Goal: Task Accomplishment & Management: Complete application form

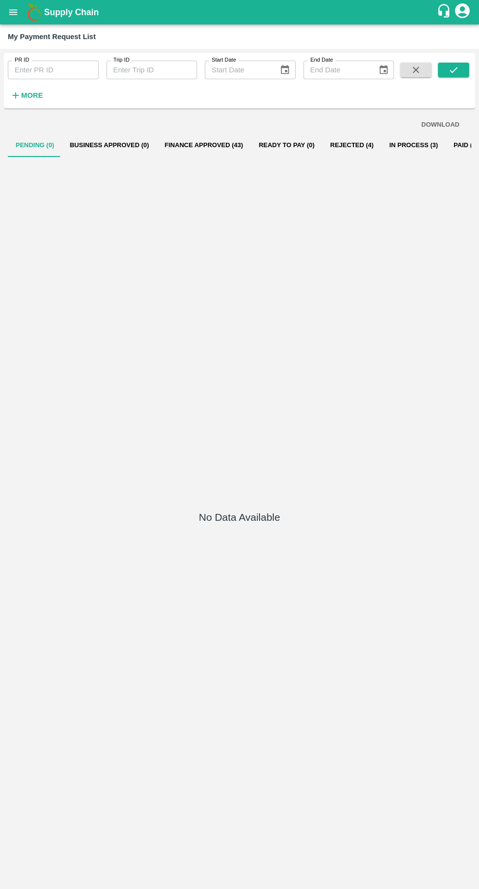
click at [13, 12] on icon "open drawer" at bounding box center [13, 11] width 8 height 5
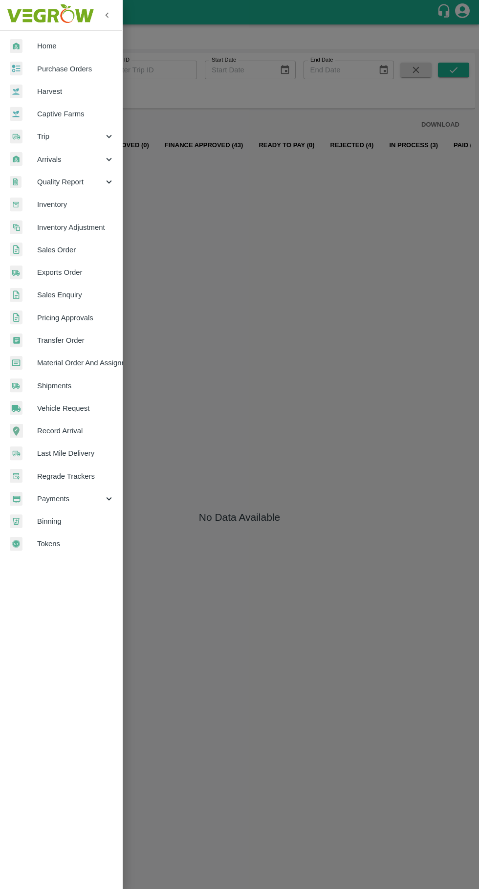
click at [34, 137] on div at bounding box center [23, 137] width 27 height 14
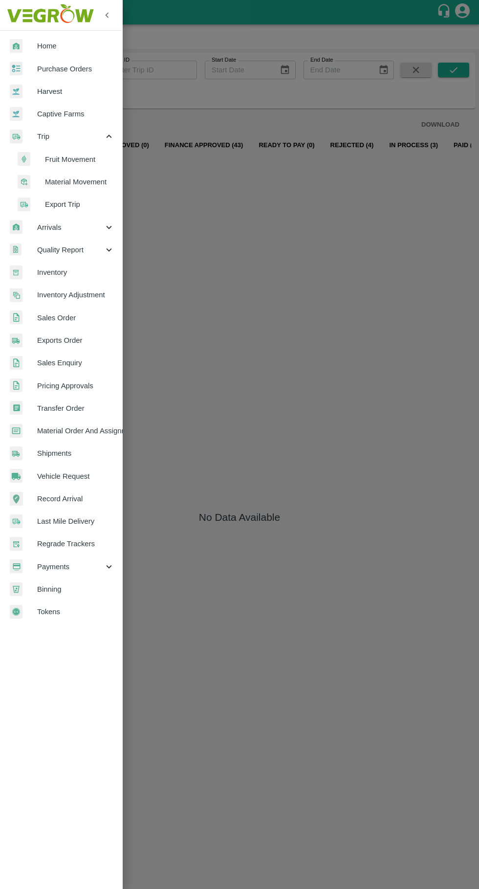
click at [50, 156] on span "Fruit Movement" at bounding box center [79, 159] width 69 height 11
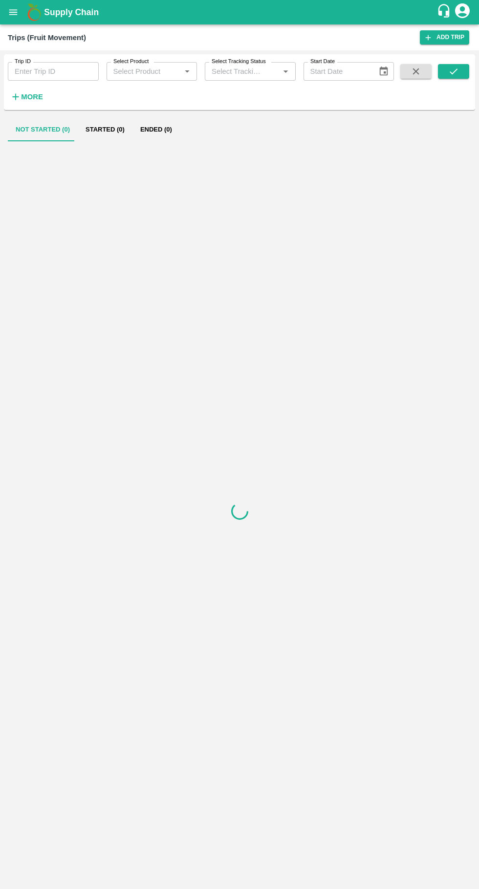
click at [34, 68] on input "Trip ID" at bounding box center [53, 71] width 91 height 19
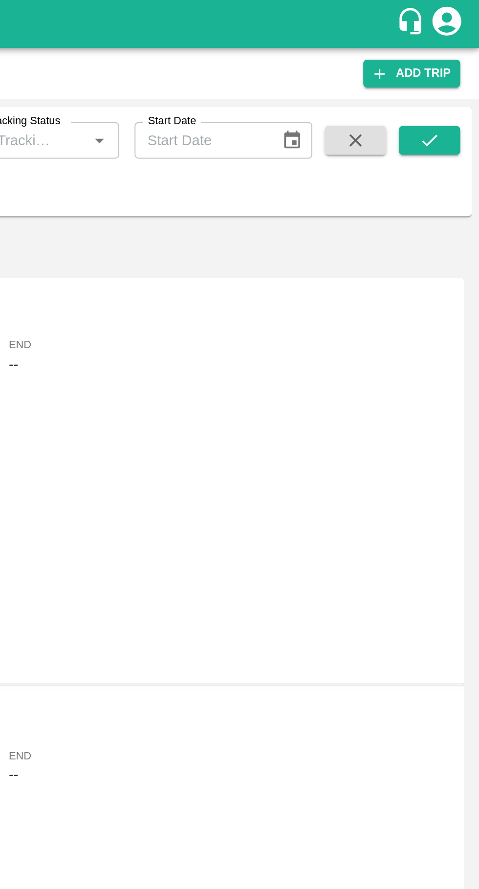
type input "87373"
click at [453, 74] on icon "submit" at bounding box center [454, 71] width 8 height 6
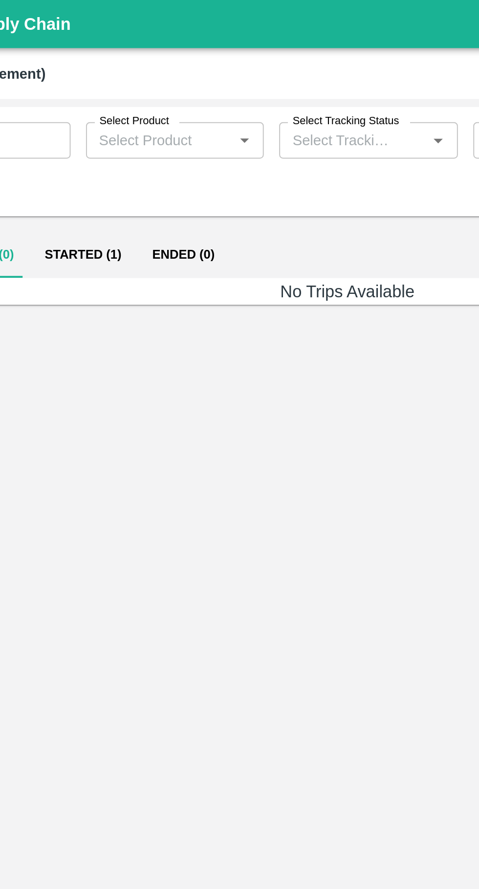
click at [106, 123] on button "Started (1)" at bounding box center [105, 129] width 55 height 23
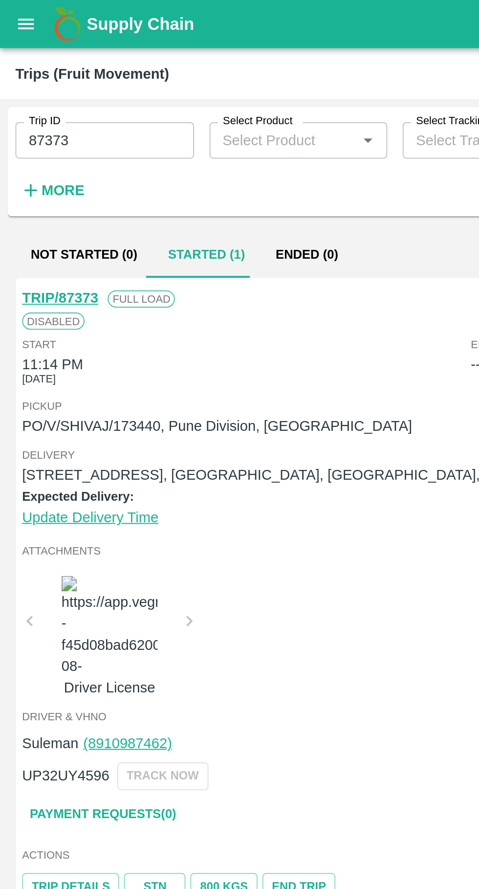
click at [24, 149] on link "TRIP/87373" at bounding box center [30, 152] width 39 height 8
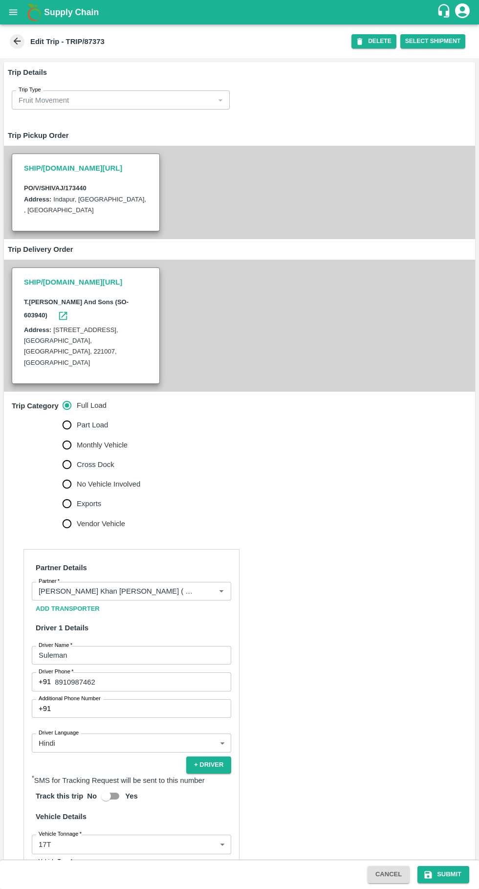
click at [65, 415] on input "Part Load" at bounding box center [67, 425] width 20 height 20
radio input "true"
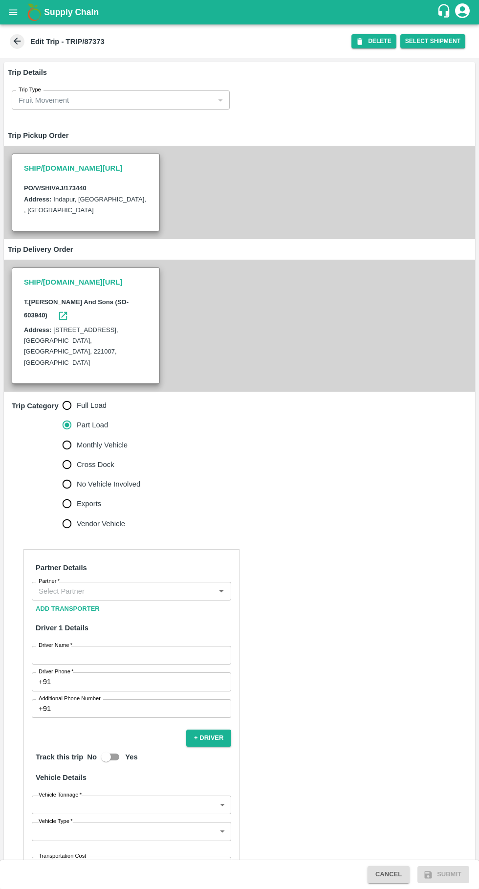
scroll to position [129, 0]
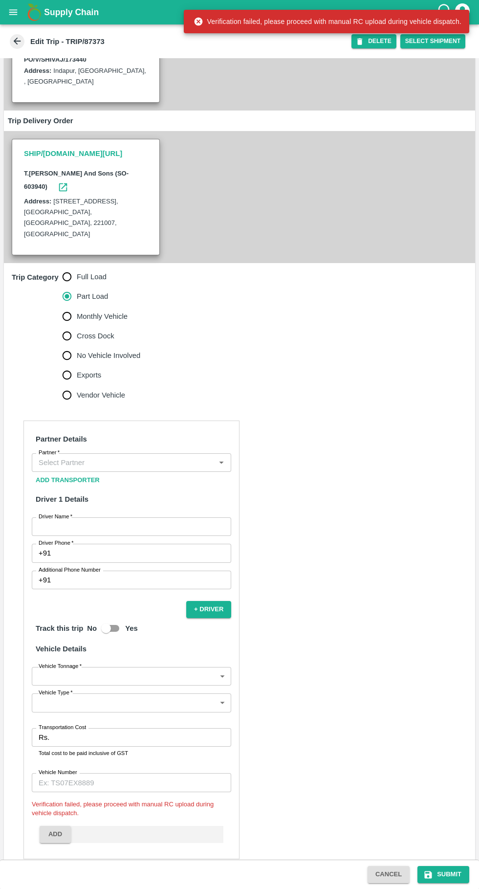
click at [166, 456] on input "Partner   *" at bounding box center [123, 462] width 177 height 13
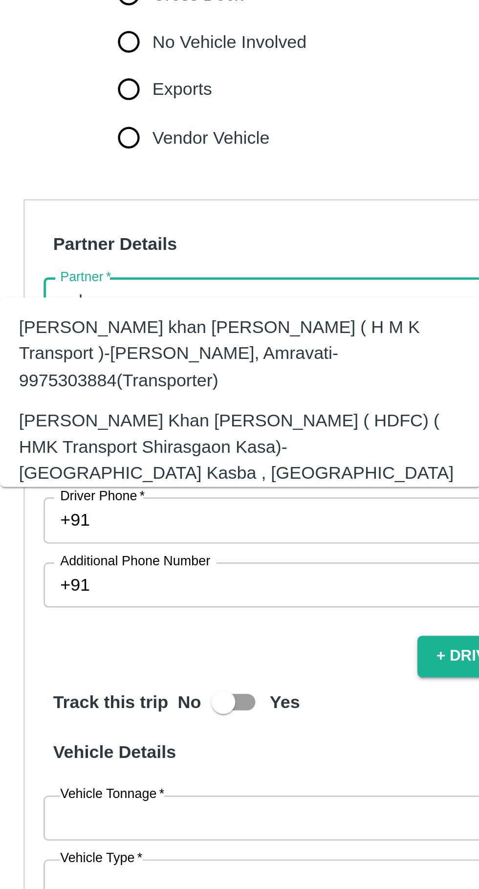
click at [145, 512] on div "[PERSON_NAME] Khan [PERSON_NAME] ( HDFC) ( HMK Transport Shirasgaon Kasa)-[GEOG…" at bounding box center [113, 528] width 183 height 44
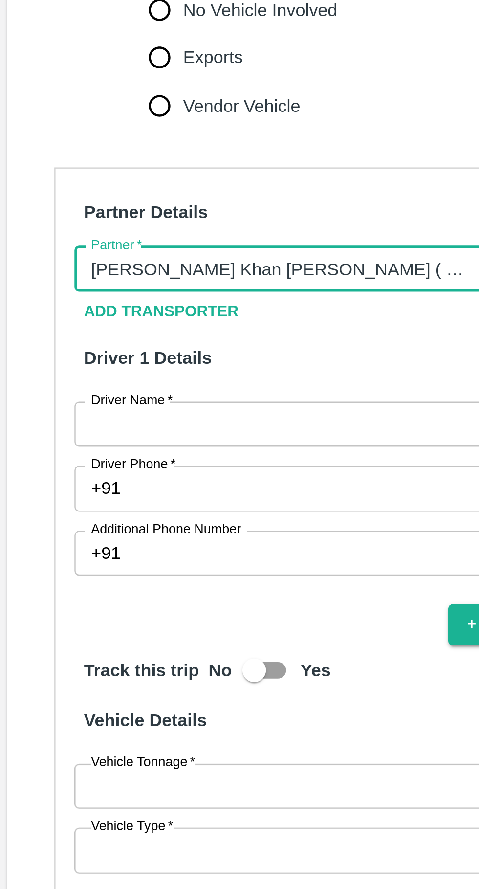
scroll to position [132, 0]
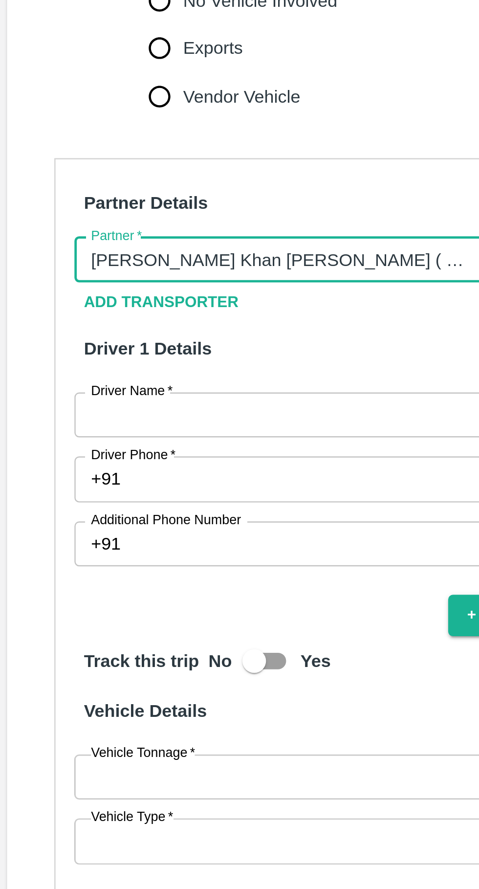
type input "[PERSON_NAME] Khan [PERSON_NAME] ( HDFC) ( HMK Transport Shirasgaon Kasa)-[GEOG…"
click at [121, 513] on input "Driver Name   *" at bounding box center [131, 522] width 199 height 19
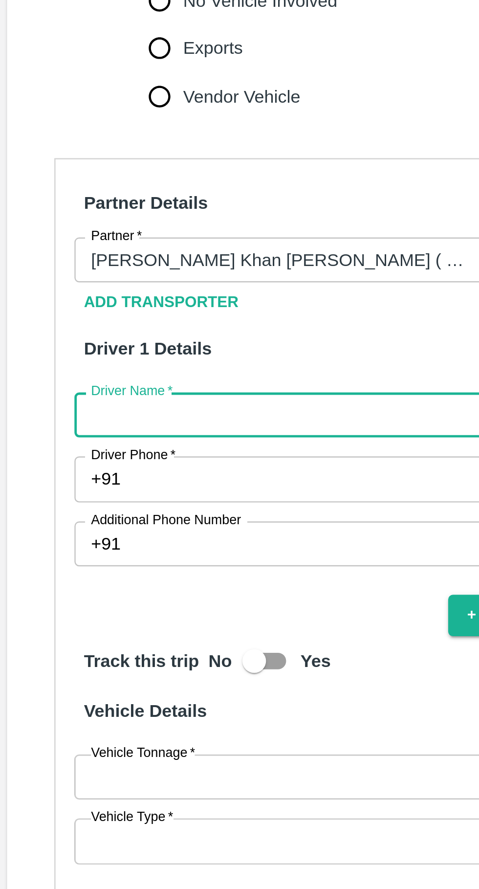
click at [120, 513] on input "Driver Name   *" at bounding box center [131, 522] width 199 height 19
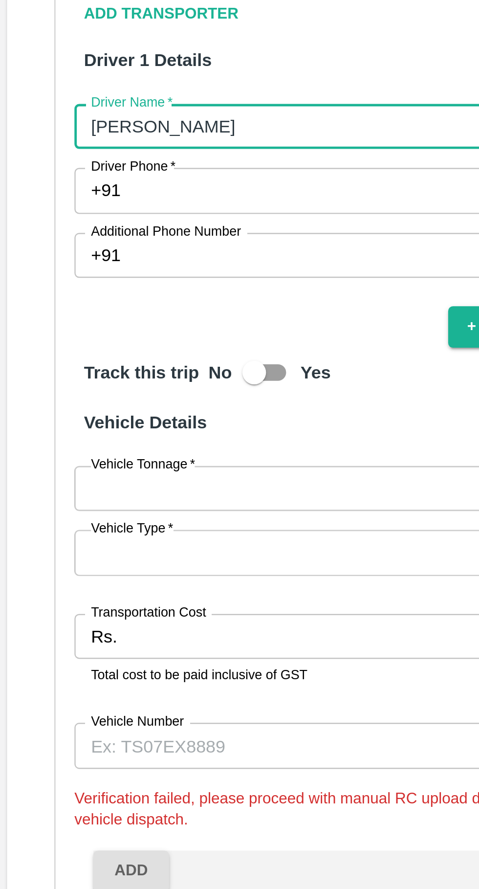
type input "[PERSON_NAME]"
click at [128, 540] on input "Driver Phone   *" at bounding box center [143, 549] width 176 height 19
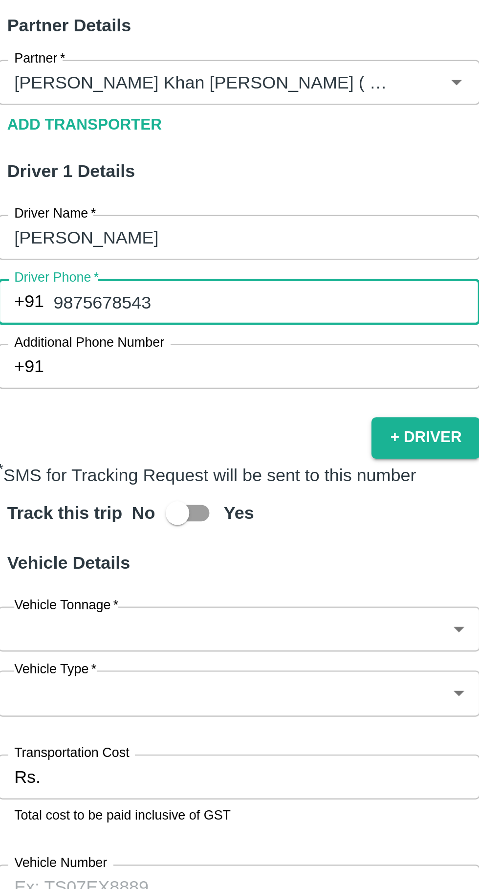
scroll to position [145, 0]
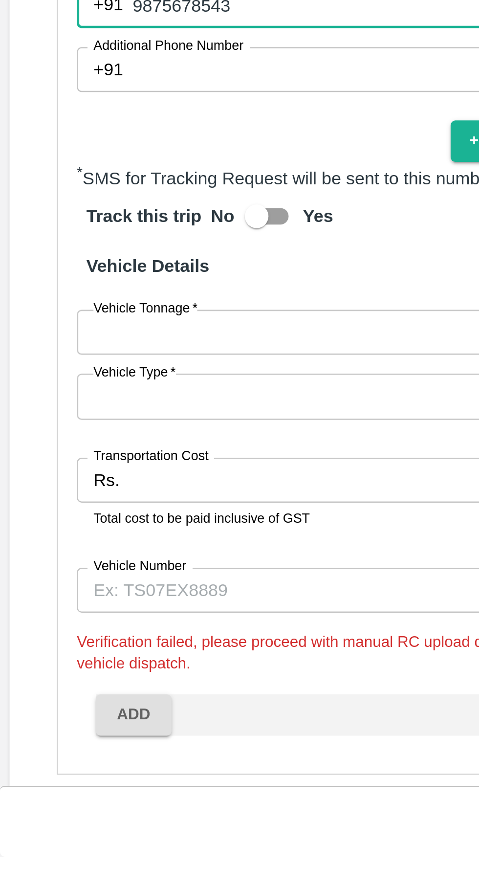
type input "9875678543"
click at [122, 660] on body "Supply Chain Edit Trip - TRIP/87373 DELETE Select Shipment Trip Details Trip Ty…" at bounding box center [239, 444] width 479 height 889
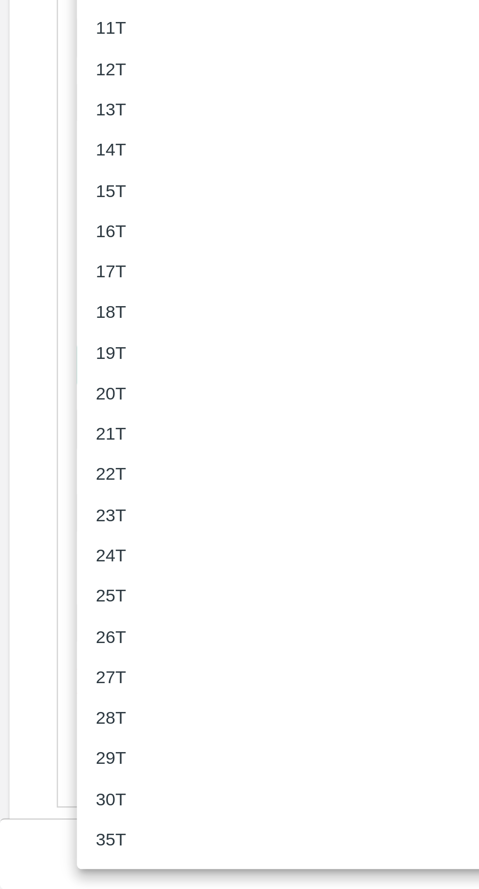
click at [67, 617] on div "16T" at bounding box center [131, 617] width 183 height 11
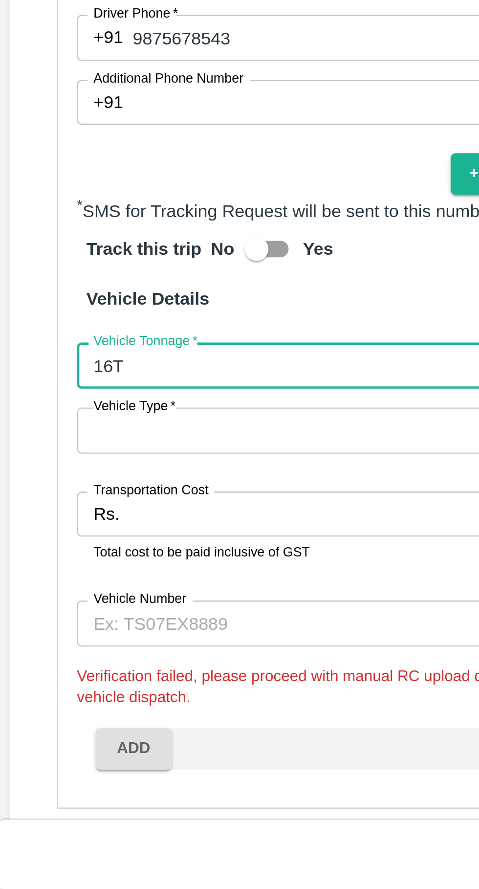
type input "16000"
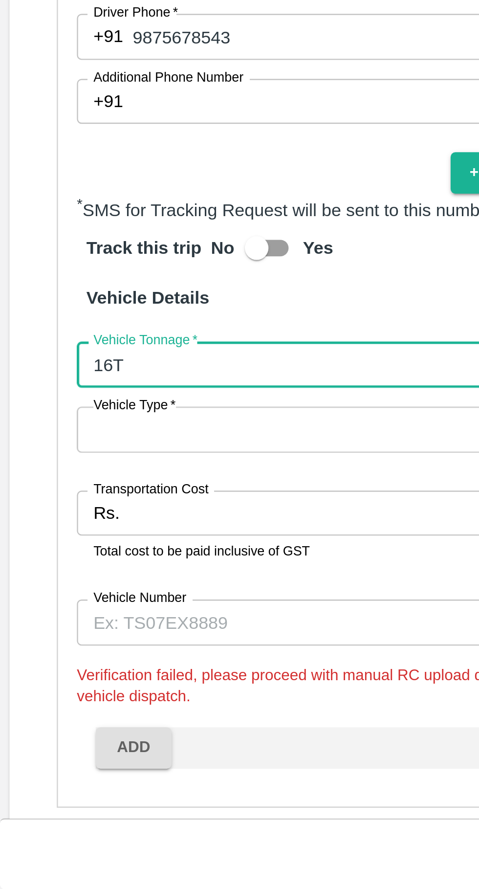
click at [113, 690] on body "Supply Chain Edit Trip - TRIP/87373 DELETE Select Shipment Trip Details Trip Ty…" at bounding box center [239, 444] width 479 height 889
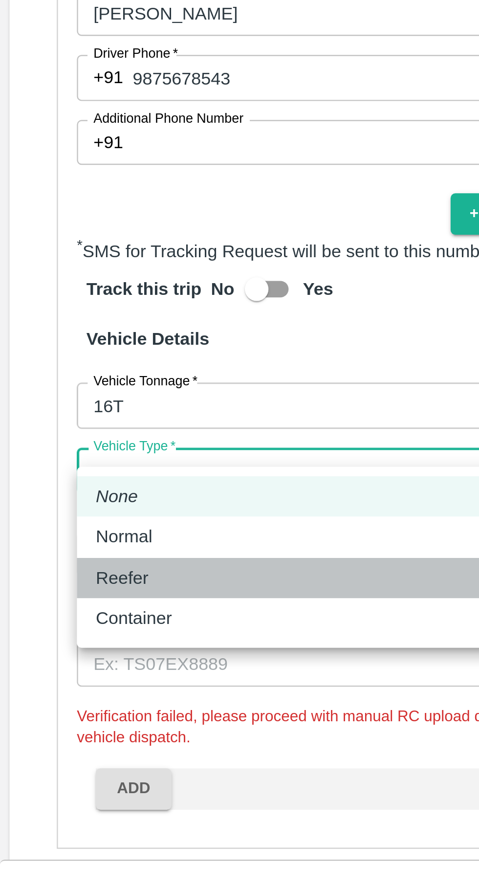
click at [71, 735] on li "Reefer" at bounding box center [131, 743] width 199 height 17
type input "Reefer"
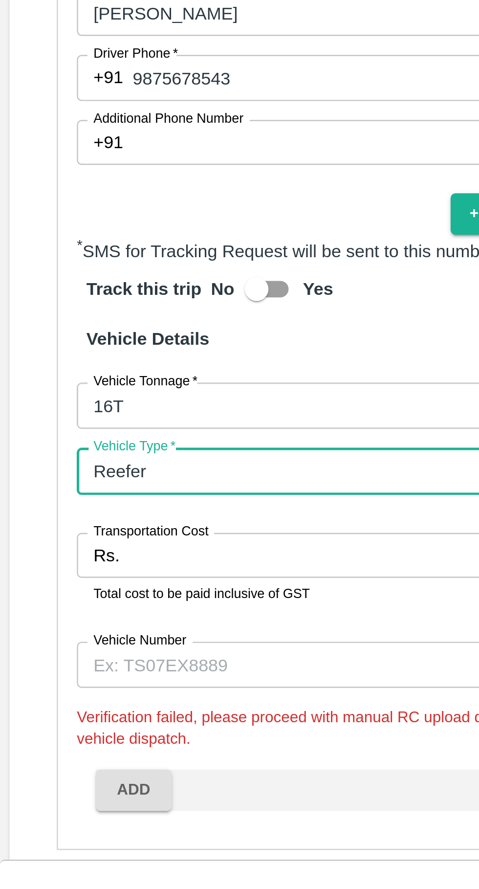
click at [94, 725] on input "Transportation Cost" at bounding box center [142, 733] width 178 height 19
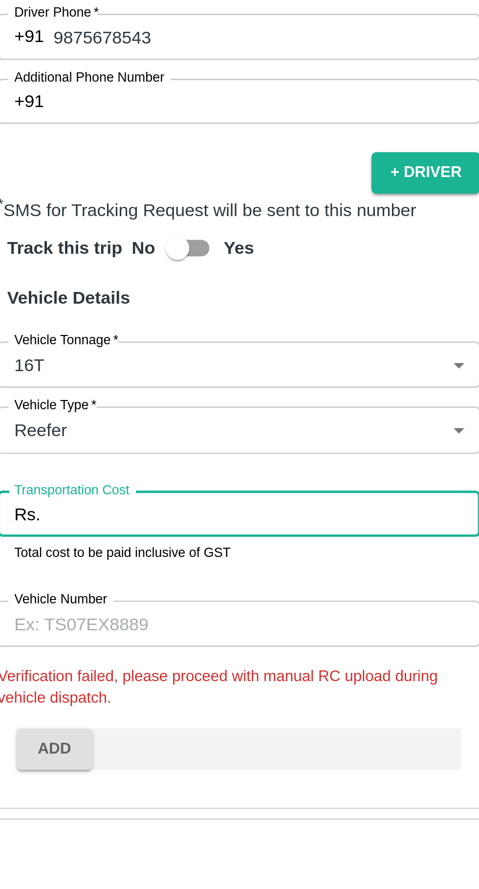
click at [59, 724] on input "Transportation Cost" at bounding box center [142, 733] width 178 height 19
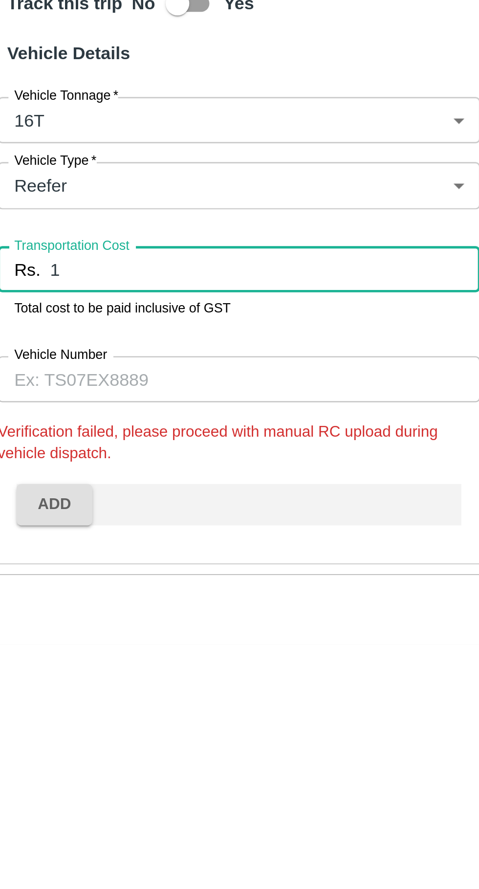
scroll to position [146, 0]
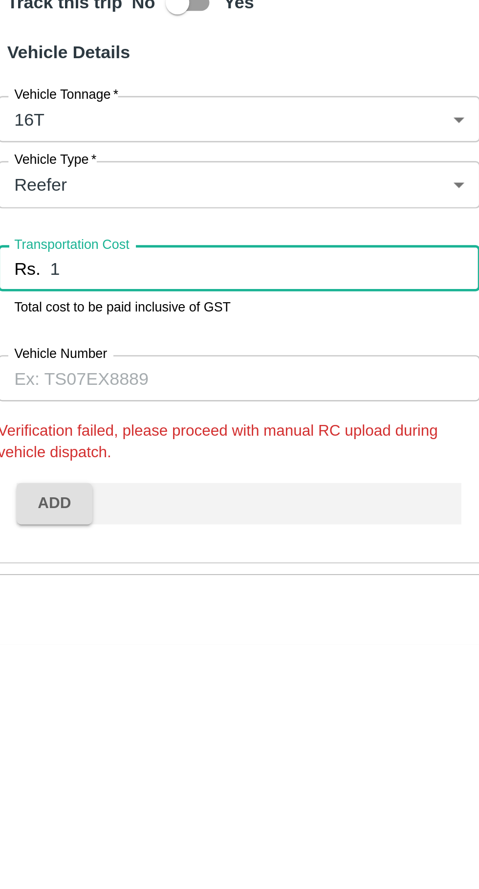
type input "1"
click at [97, 770] on input "Vehicle Number" at bounding box center [131, 778] width 199 height 19
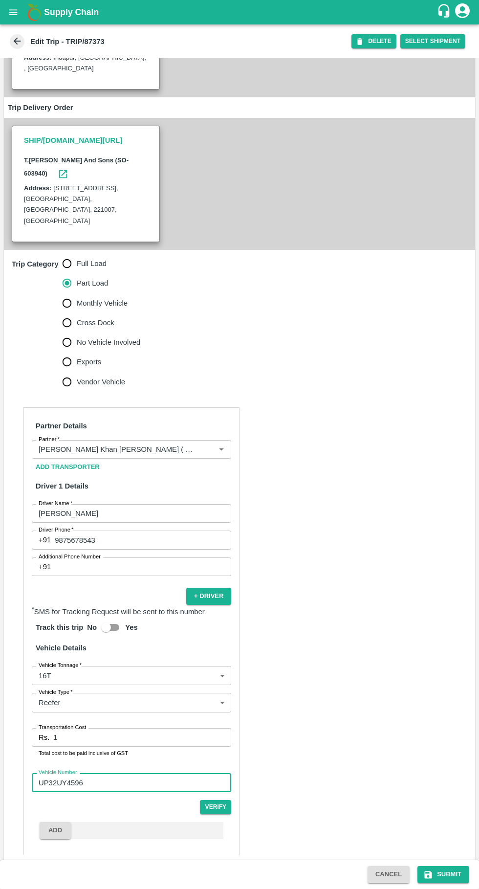
scroll to position [141, 0]
type input "UP32UY4596"
click at [438, 877] on button "Submit" at bounding box center [443, 874] width 52 height 17
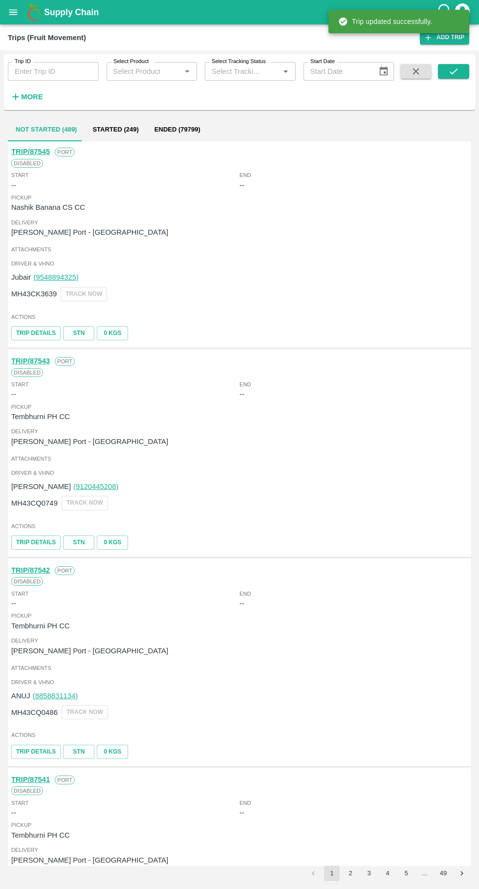
click at [46, 71] on input "Trip ID" at bounding box center [53, 71] width 91 height 19
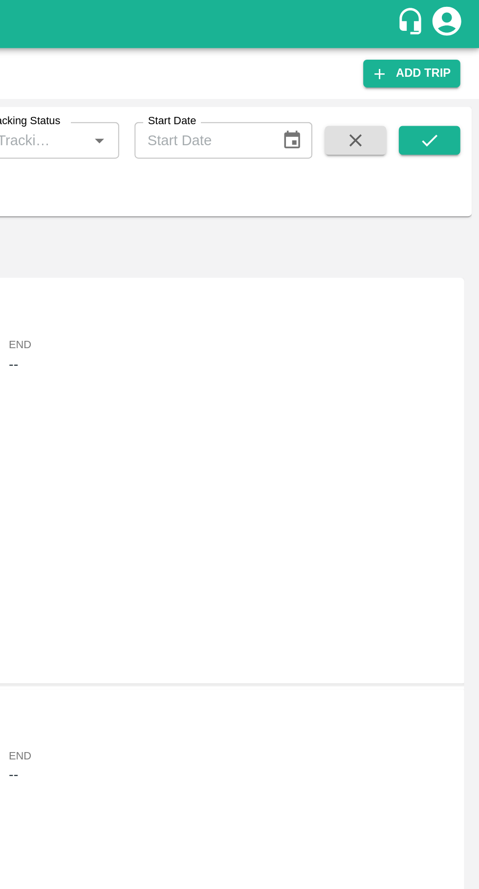
click at [459, 73] on icon "submit" at bounding box center [453, 71] width 11 height 11
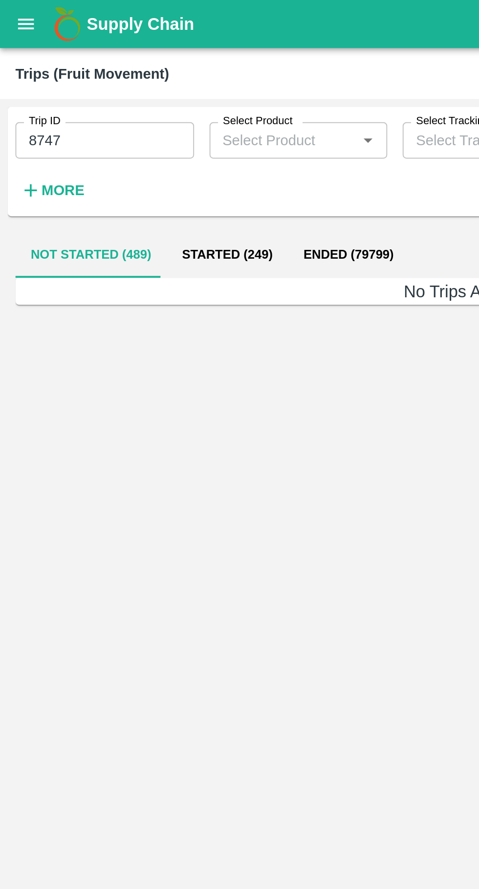
click at [54, 72] on input "8747" at bounding box center [53, 71] width 91 height 19
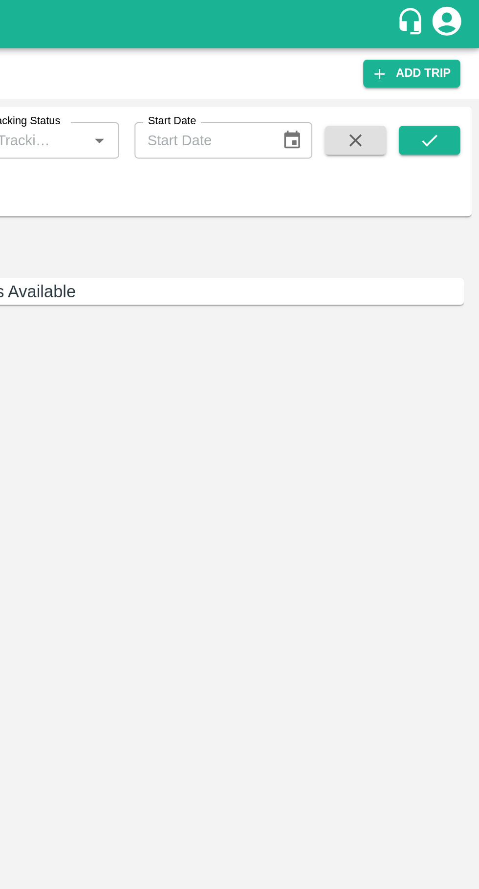
type input "87467"
click at [456, 76] on icon "submit" at bounding box center [453, 71] width 11 height 11
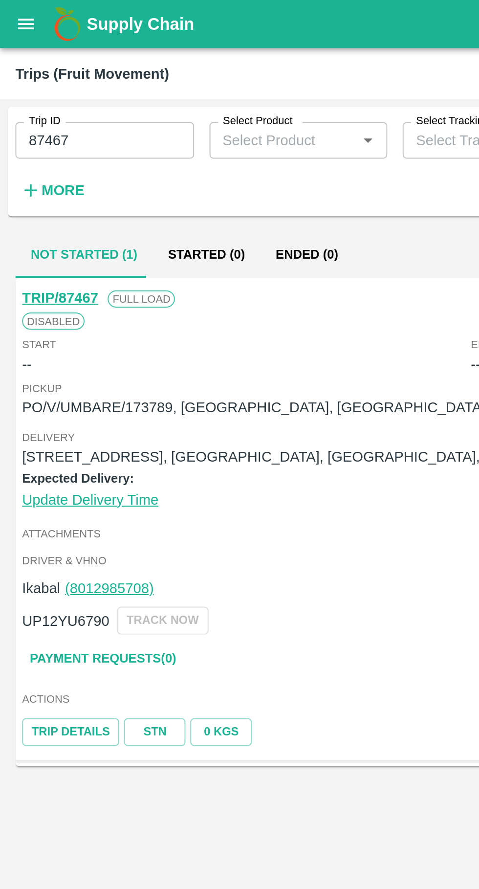
click at [23, 155] on link "TRIP/87467" at bounding box center [30, 152] width 39 height 8
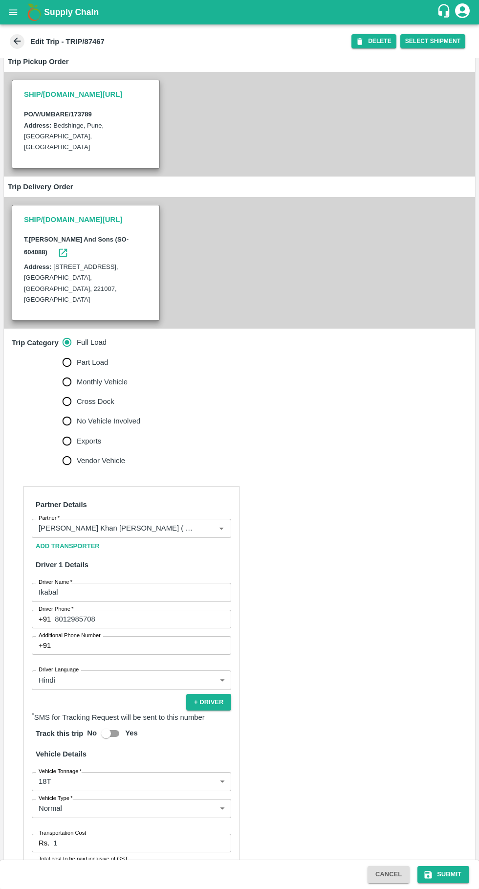
scroll to position [99, 0]
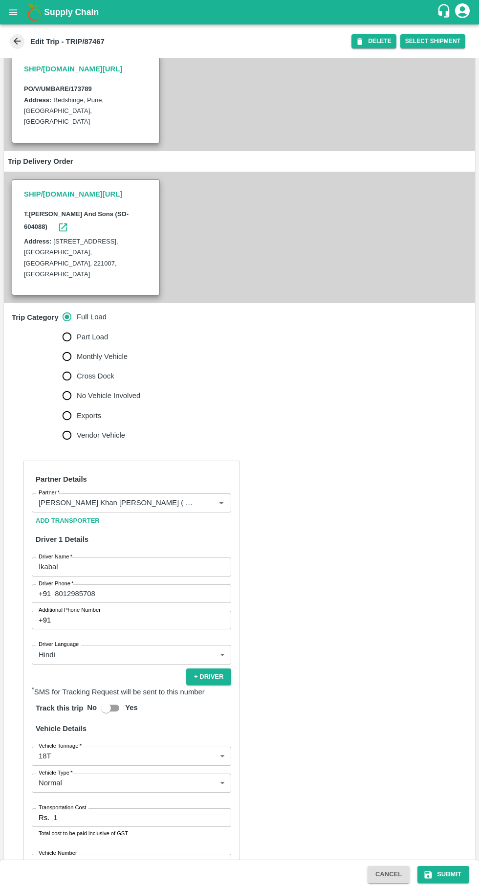
click at [66, 330] on input "Part Load" at bounding box center [67, 337] width 20 height 20
radio input "true"
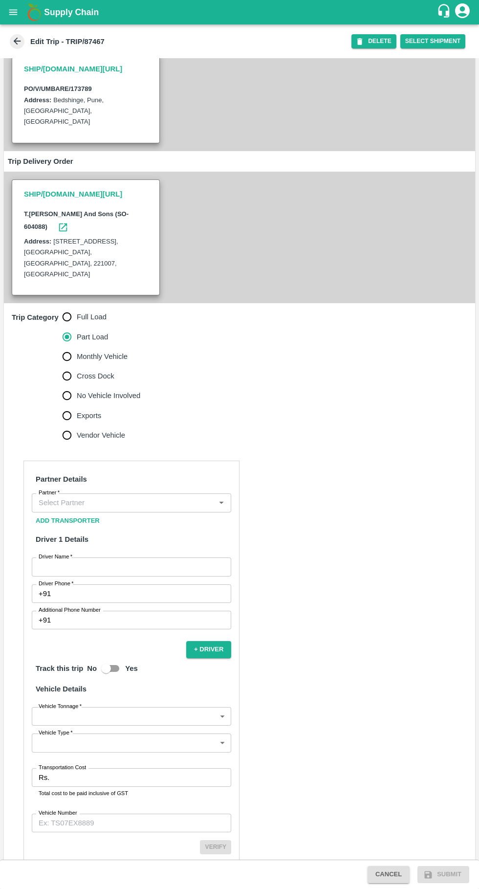
click at [177, 496] on input "Partner   *" at bounding box center [123, 502] width 177 height 13
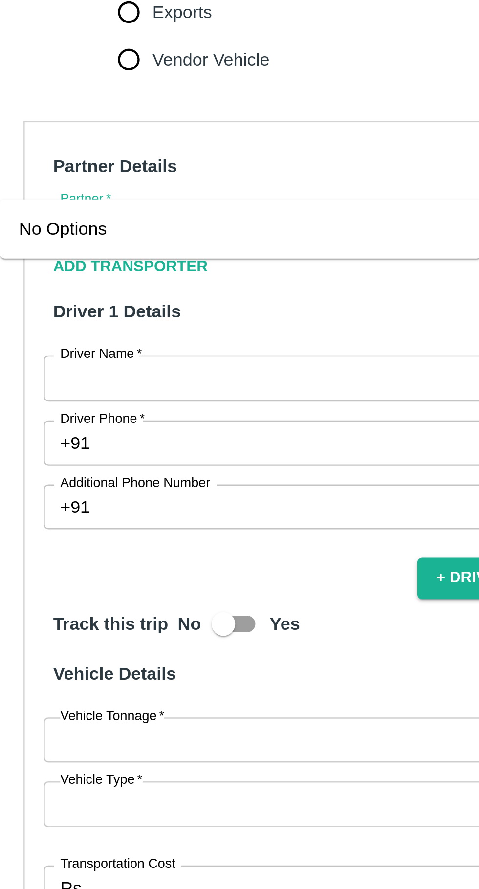
scroll to position [140, 0]
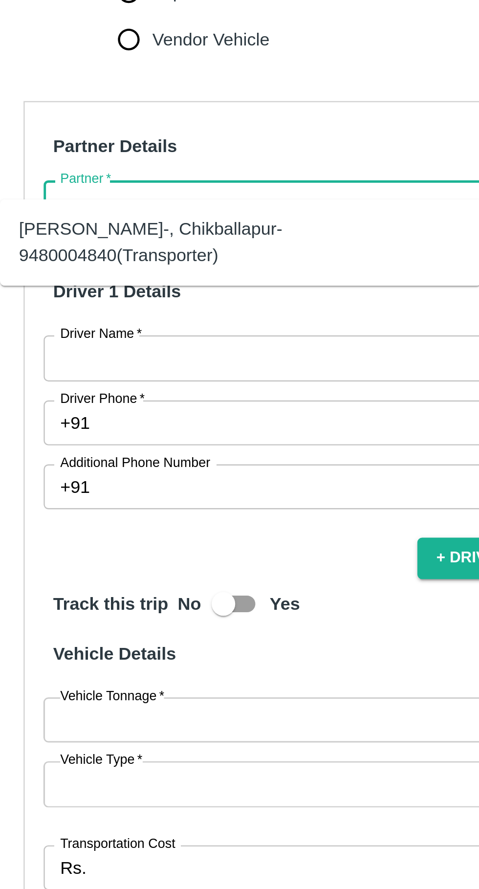
type input "a"
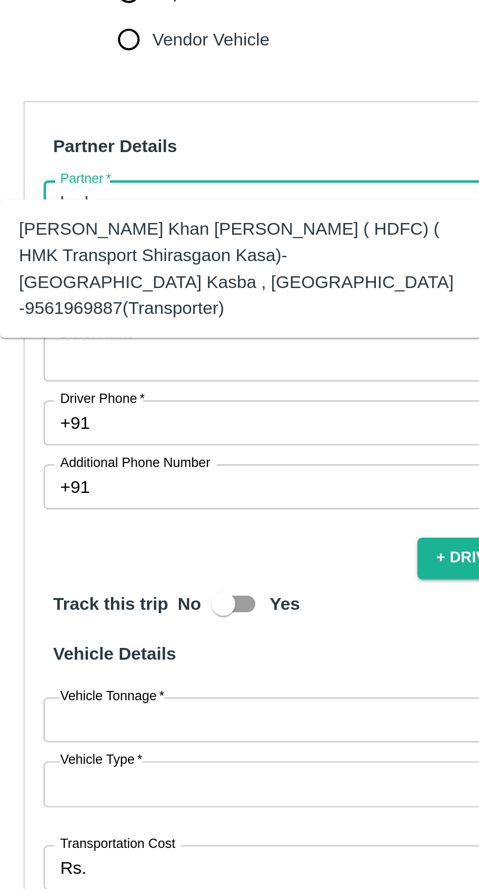
click at [155, 481] on div "[PERSON_NAME] Khan [PERSON_NAME] ( HDFC) ( HMK Transport Shirasgaon Kasa)-[GEOG…" at bounding box center [113, 489] width 183 height 44
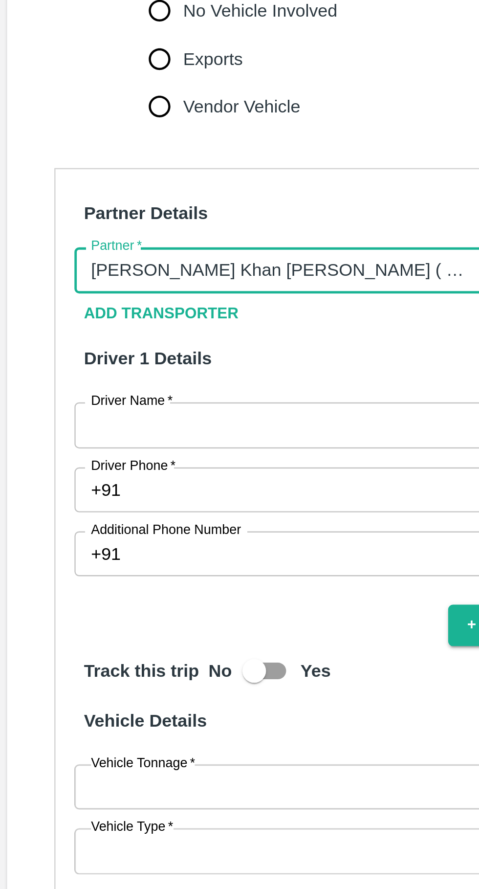
type input "[PERSON_NAME] Khan [PERSON_NAME] ( HDFC) ( HMK Transport Shirasgaon Kasa)-[GEOG…"
click at [103, 517] on input "Driver Name   *" at bounding box center [131, 526] width 199 height 19
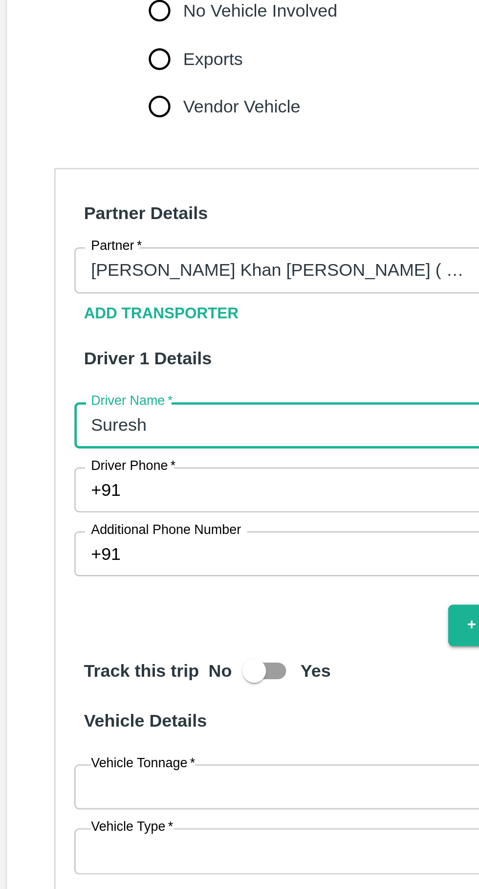
scroll to position [143, 0]
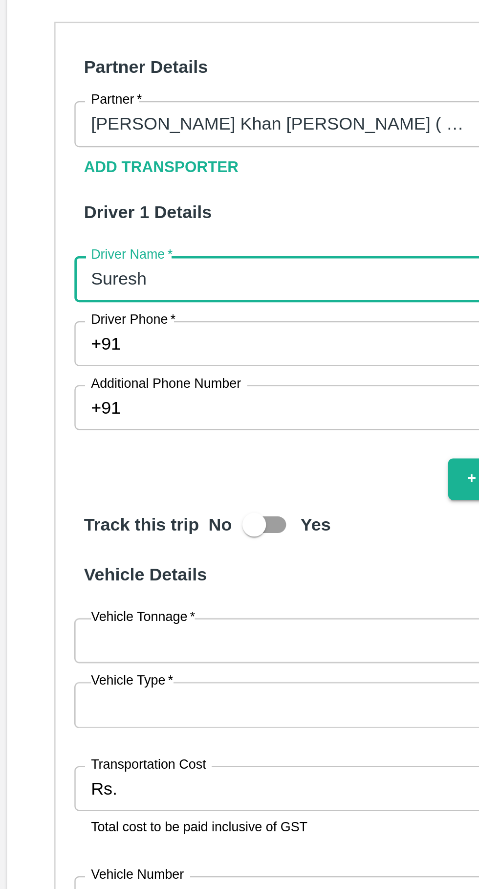
type input "Suresh"
click at [109, 540] on input "Driver Phone   *" at bounding box center [143, 549] width 176 height 19
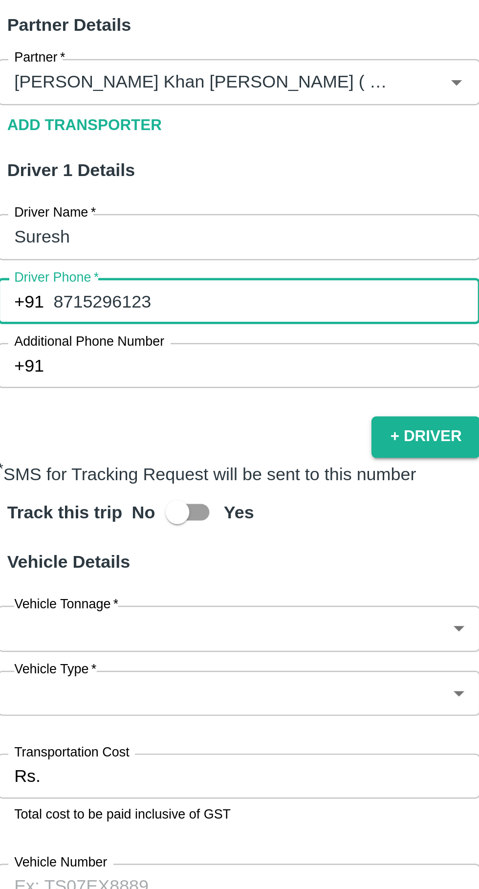
scroll to position [155, 0]
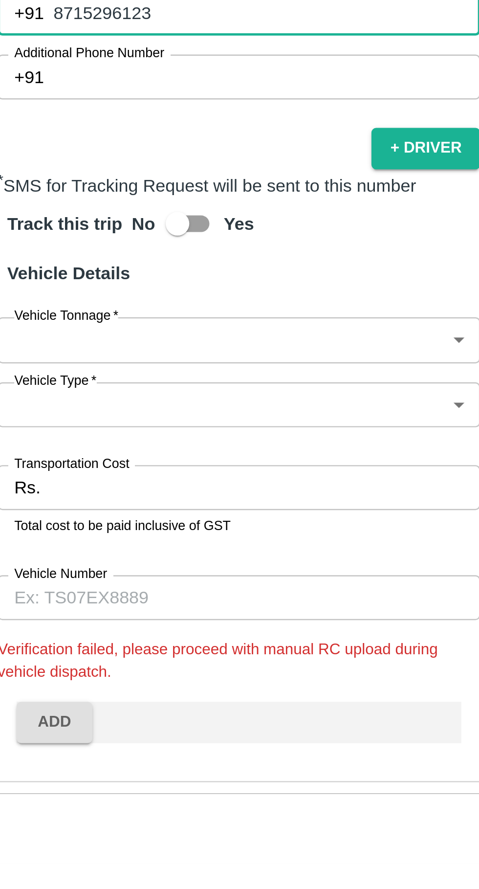
type input "8715296123"
click at [204, 657] on body "Supply Chain Edit Trip - TRIP/87467 DELETE Select Shipment Trip Details Trip Ty…" at bounding box center [239, 444] width 479 height 889
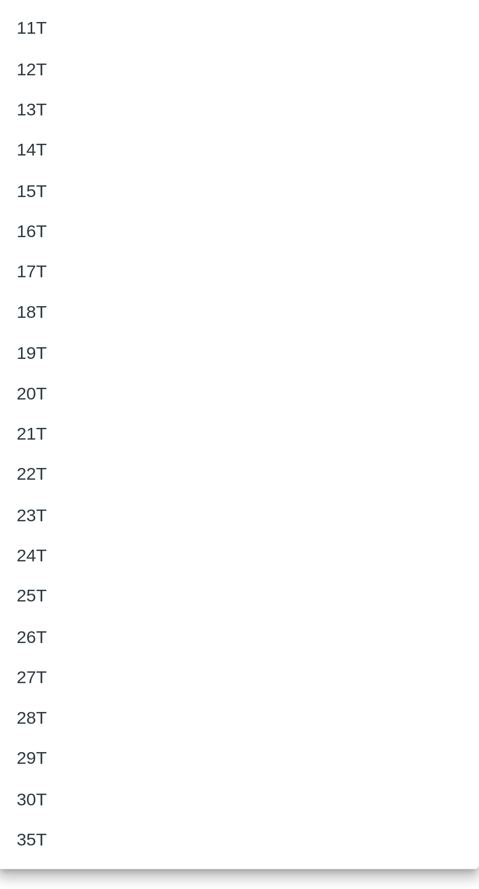
click at [44, 649] on p "18T" at bounding box center [46, 650] width 13 height 11
type input "18000"
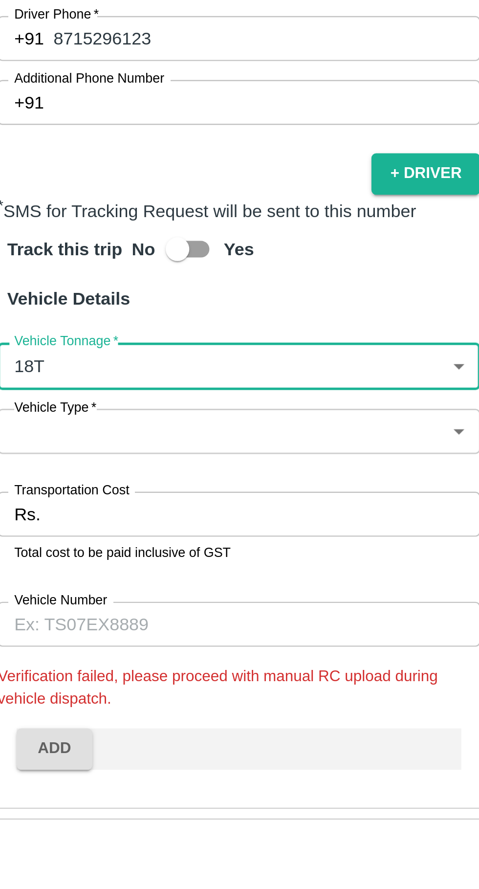
click at [59, 689] on body "Supply Chain Edit Trip - TRIP/87467 DELETE Select Shipment Trip Details Trip Ty…" at bounding box center [239, 444] width 479 height 889
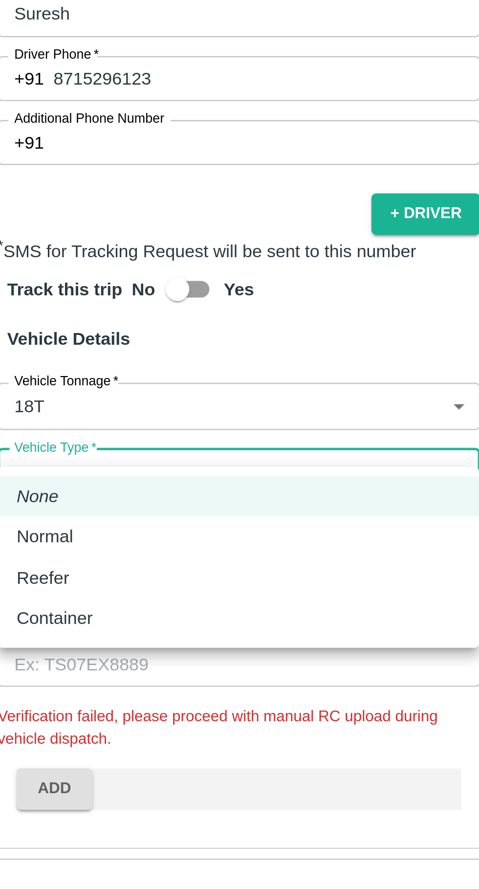
click at [49, 727] on p "Normal" at bounding box center [51, 726] width 23 height 11
type input "Normal"
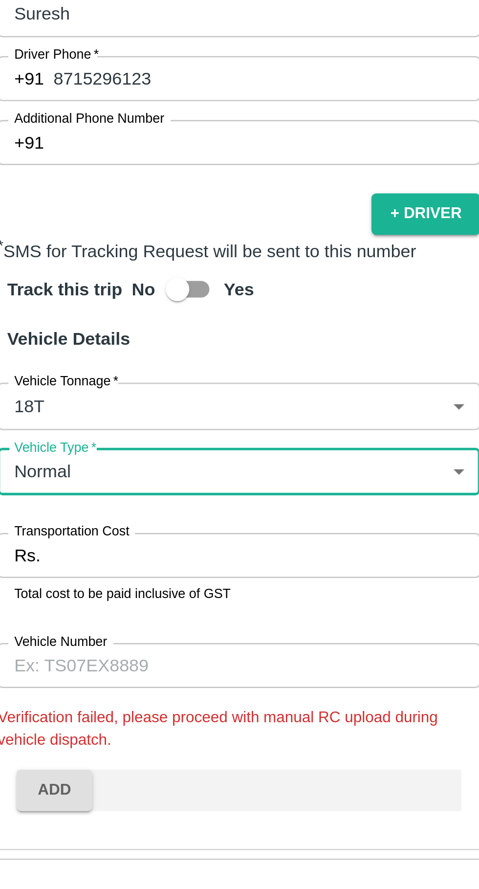
click at [101, 725] on input "Transportation Cost" at bounding box center [142, 734] width 178 height 19
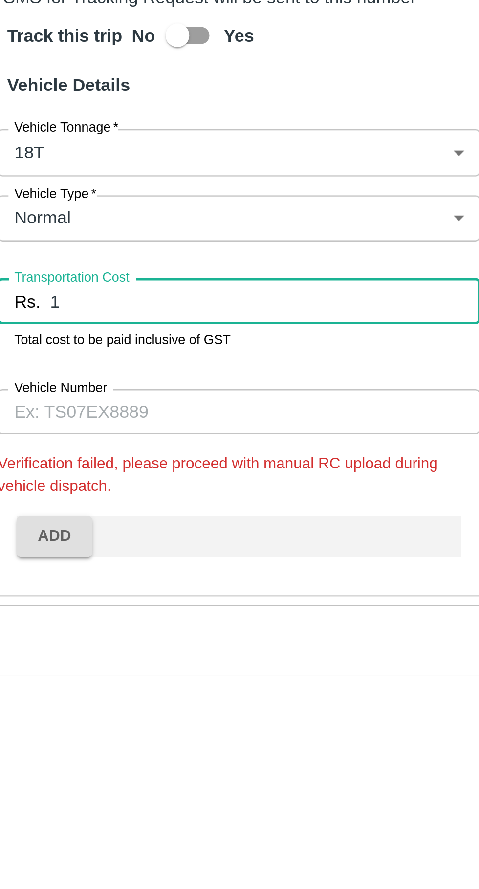
type input "1"
click at [91, 770] on input "Vehicle Number" at bounding box center [131, 779] width 199 height 19
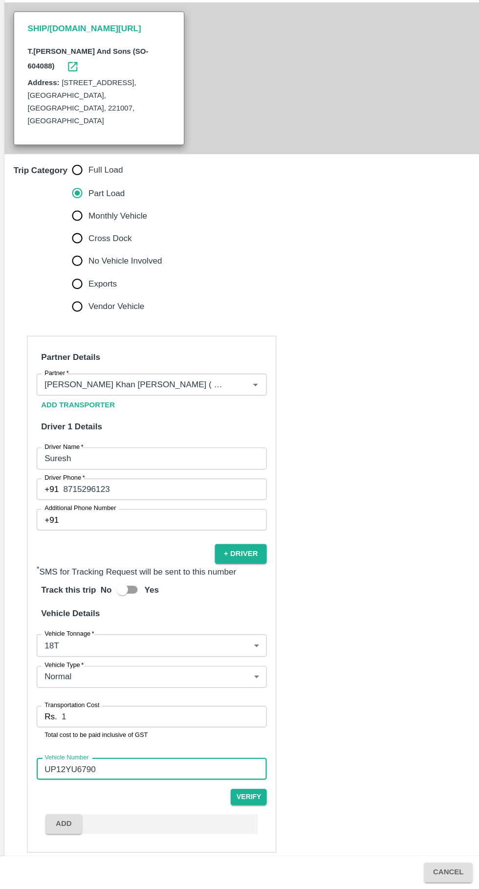
scroll to position [0, 0]
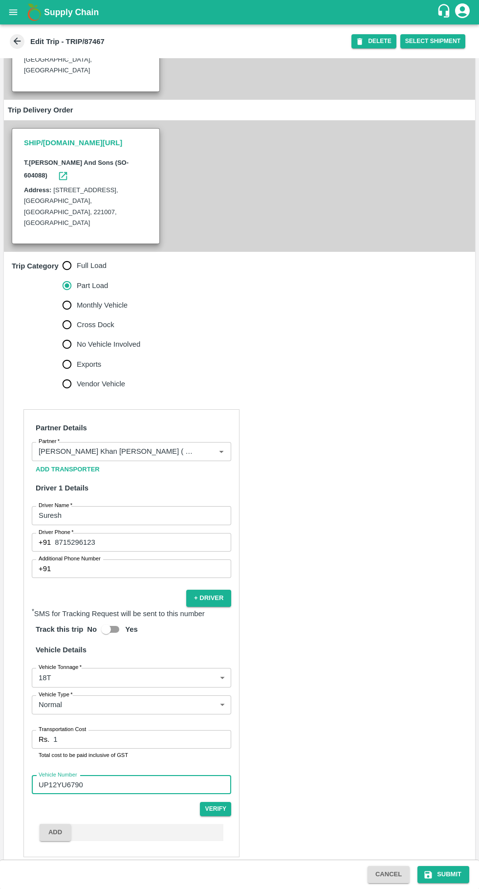
type input "UP12YU6790"
click at [429, 874] on icon "submit" at bounding box center [428, 874] width 7 height 7
